Goal: Navigation & Orientation: Understand site structure

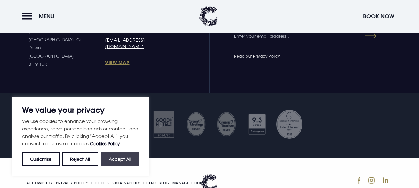
scroll to position [2359, 0]
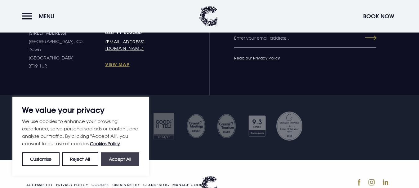
click at [121, 163] on button "Accept All" at bounding box center [120, 160] width 38 height 14
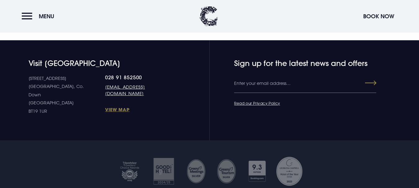
checkbox input "true"
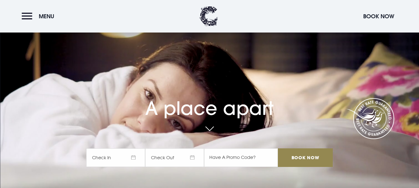
scroll to position [0, 0]
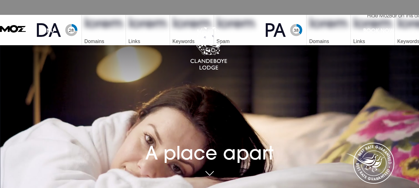
click at [30, 30] on button "Menu" at bounding box center [40, 30] width 36 height 13
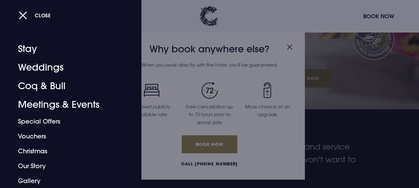
click at [24, 16] on button "Close" at bounding box center [35, 15] width 32 height 13
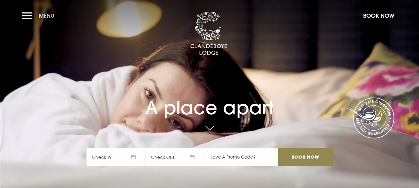
click at [24, 16] on button "Menu" at bounding box center [40, 15] width 36 height 13
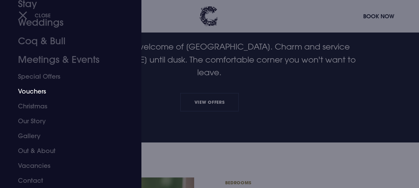
scroll to position [186, 0]
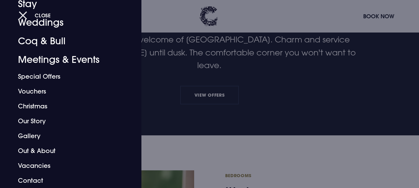
click at [25, 16] on button "Close" at bounding box center [35, 15] width 32 height 13
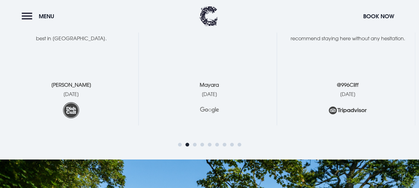
scroll to position [1334, 0]
